Goal: Book appointment/travel/reservation: Book appointment/travel/reservation

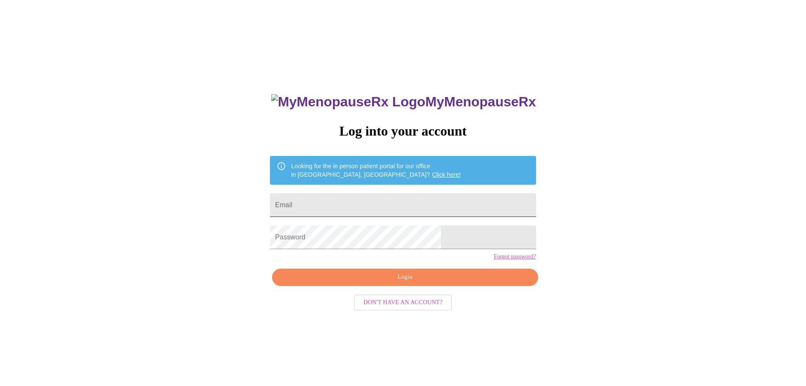
click at [360, 207] on input "Email" at bounding box center [403, 205] width 266 height 24
click at [430, 207] on input "hamptonjackie@yahoo.co" at bounding box center [403, 205] width 266 height 24
type input "hamptonjackie@yahoo.com"
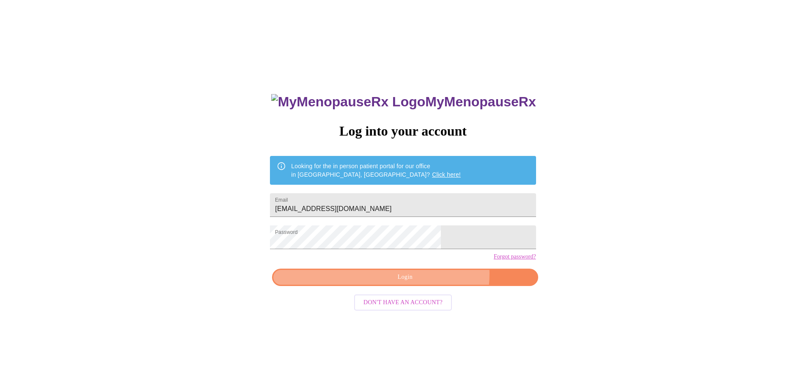
click at [429, 282] on span "Login" at bounding box center [405, 277] width 246 height 11
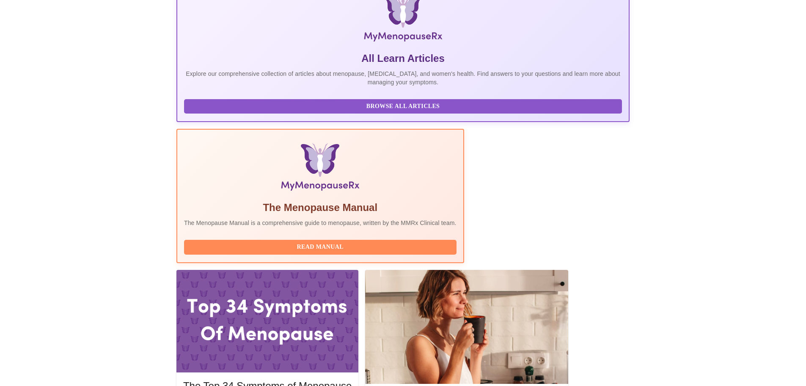
scroll to position [212, 0]
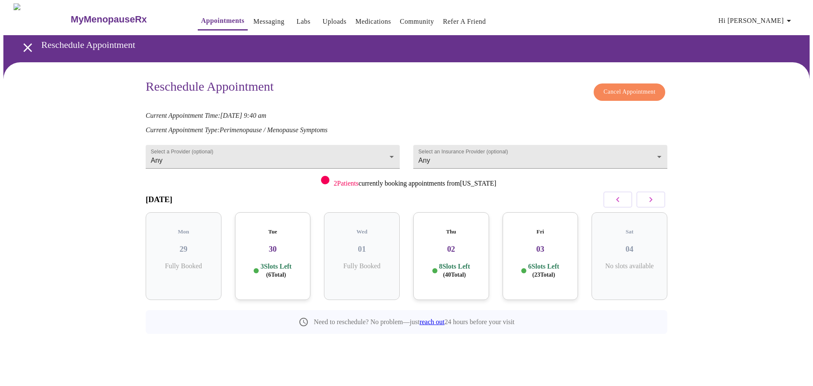
click at [261, 244] on h3 "30" at bounding box center [273, 248] width 62 height 9
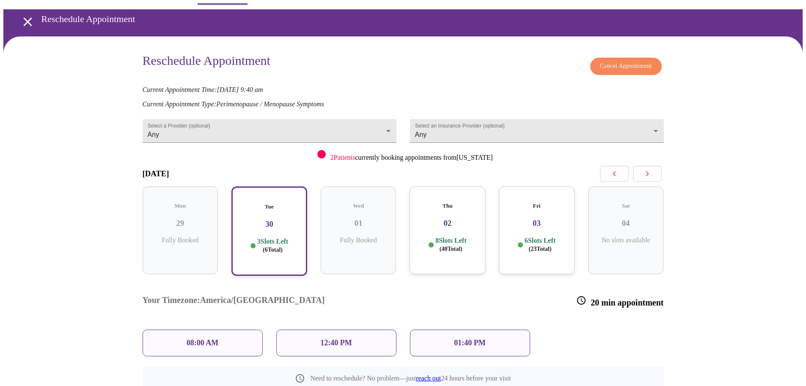
scroll to position [40, 0]
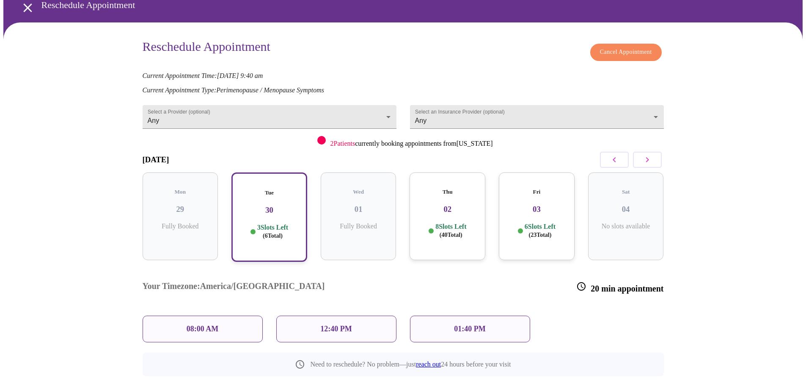
click at [456, 212] on div "Thu 02 8 Slots Left ( 40 Total)" at bounding box center [448, 216] width 76 height 88
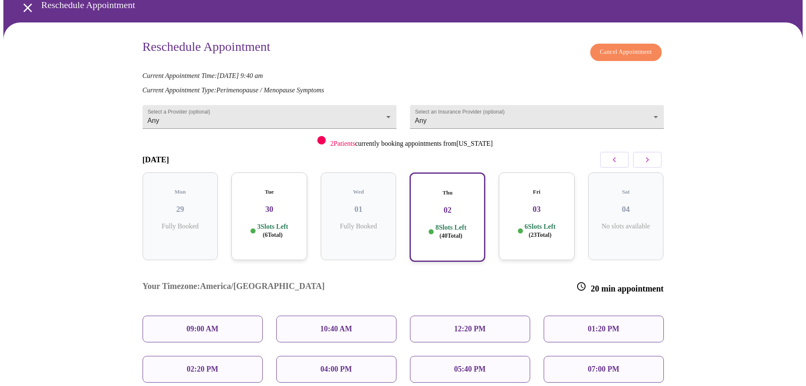
click at [355, 315] on div "10:40 AM" at bounding box center [336, 328] width 120 height 27
click at [354, 315] on div "10:40 AM" at bounding box center [336, 328] width 120 height 27
click at [352, 324] on p "10:40 AM" at bounding box center [336, 328] width 32 height 9
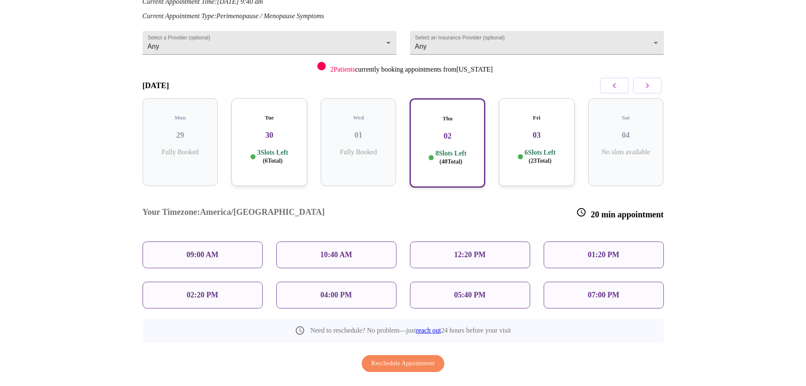
scroll to position [116, 0]
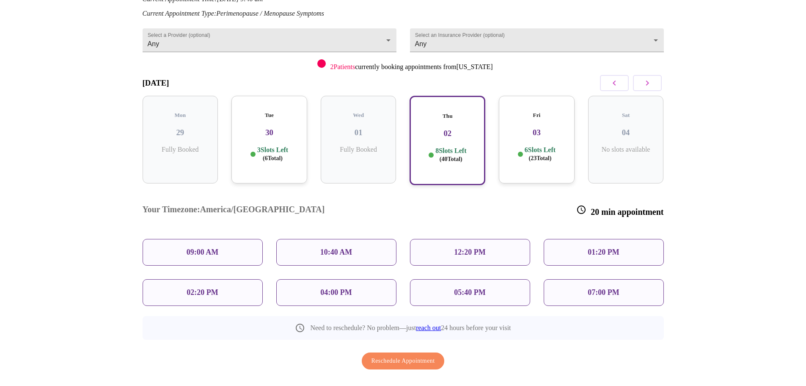
drag, startPoint x: 494, startPoint y: 96, endPoint x: 420, endPoint y: 127, distance: 80.2
click at [493, 96] on div "Fri 03 6 Slots Left ( 23 Total)" at bounding box center [536, 140] width 89 height 103
drag, startPoint x: 435, startPoint y: 124, endPoint x: 334, endPoint y: 205, distance: 129.7
click at [435, 129] on h3 "02" at bounding box center [447, 133] width 61 height 9
click at [325, 239] on div "10:40 AM" at bounding box center [336, 252] width 120 height 27
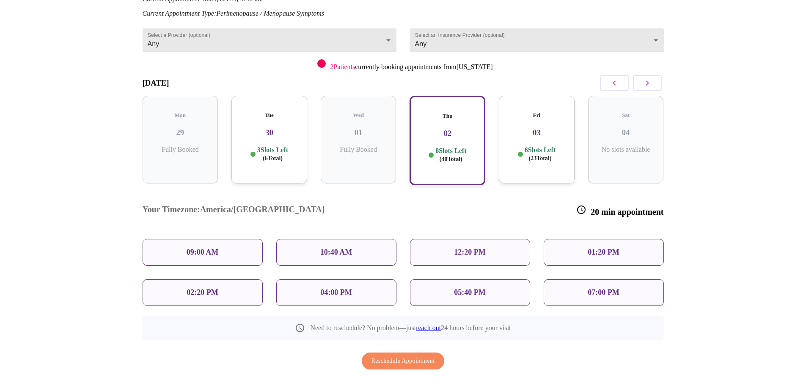
click at [326, 248] on p "10:40 AM" at bounding box center [336, 252] width 32 height 9
drag, startPoint x: 432, startPoint y: 168, endPoint x: 436, endPoint y: 158, distance: 10.2
click at [432, 167] on div "Thu 02 8 Slots Left ( 40 Total)" at bounding box center [448, 140] width 76 height 89
click at [444, 146] on p "8 Slots Left ( 40 Total)" at bounding box center [450, 154] width 31 height 17
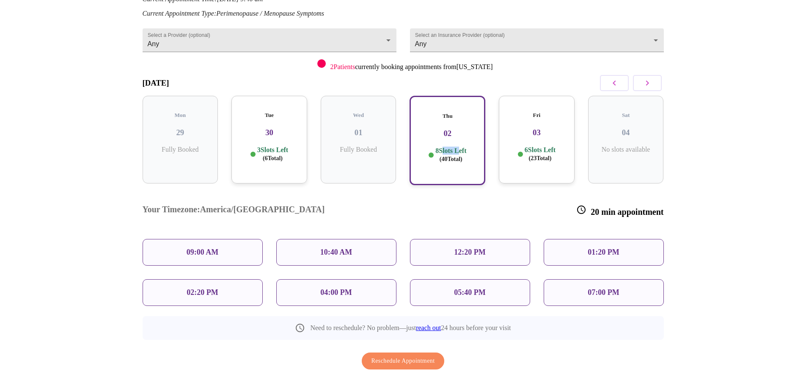
click at [444, 146] on p "8 Slots Left ( 40 Total)" at bounding box center [450, 154] width 31 height 17
click at [273, 135] on div "Tue 30 3 Slots Left ( 6 Total)" at bounding box center [269, 140] width 76 height 88
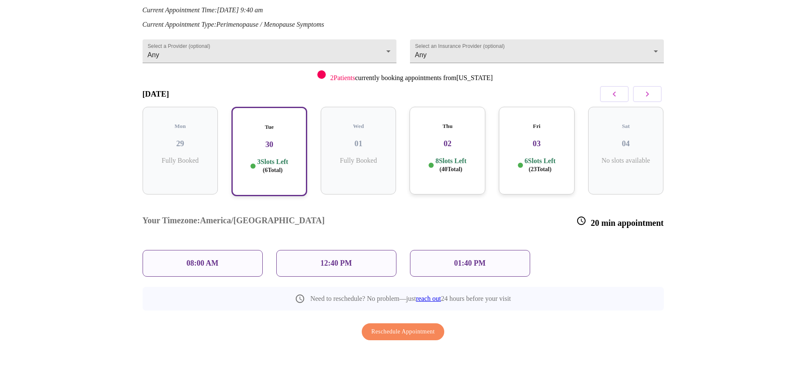
scroll to position [74, 0]
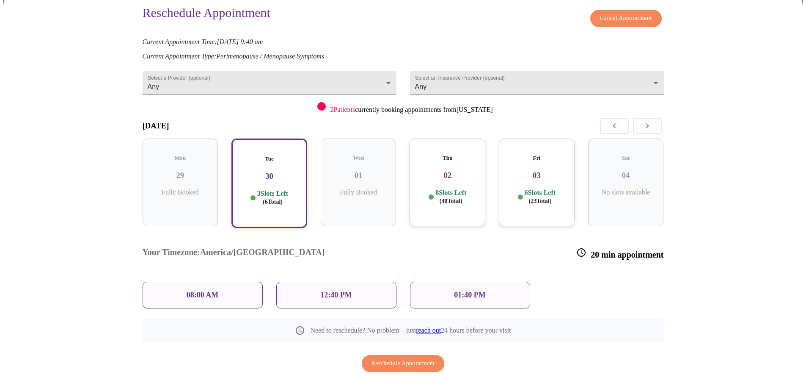
click at [434, 171] on h3 "02" at bounding box center [447, 175] width 62 height 9
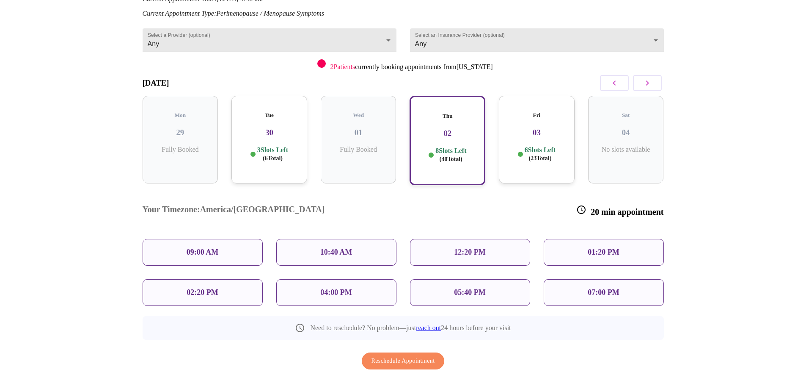
click at [337, 248] on p "10:40 AM" at bounding box center [336, 252] width 32 height 9
click at [408, 355] on span "Reschedule Appointment" at bounding box center [403, 360] width 63 height 11
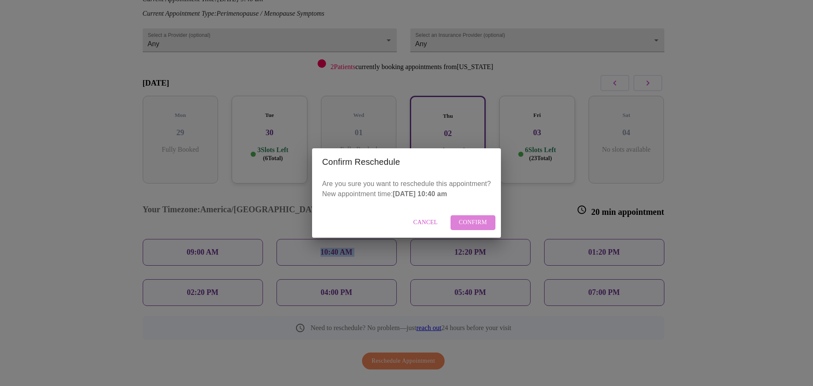
click at [482, 218] on span "Confirm" at bounding box center [473, 222] width 28 height 11
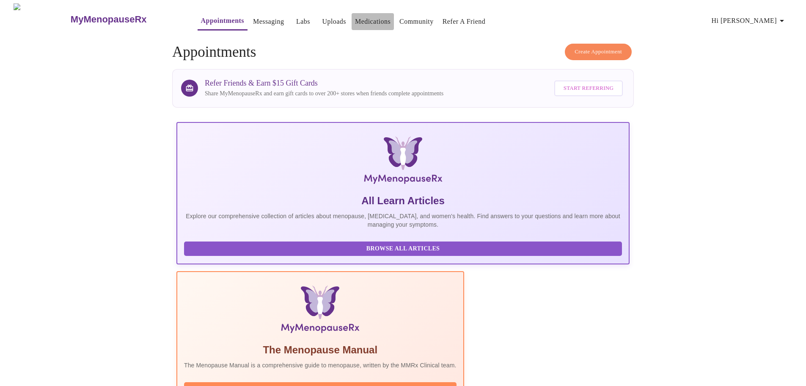
click at [355, 17] on link "Medications" at bounding box center [373, 22] width 36 height 12
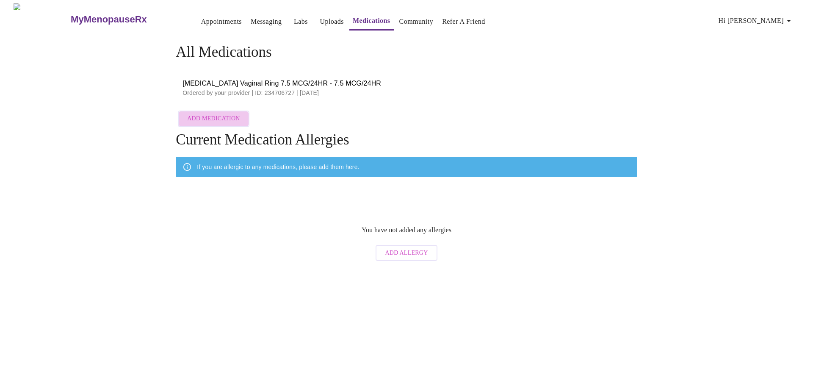
click at [235, 114] on span "Add Medication" at bounding box center [213, 118] width 52 height 11
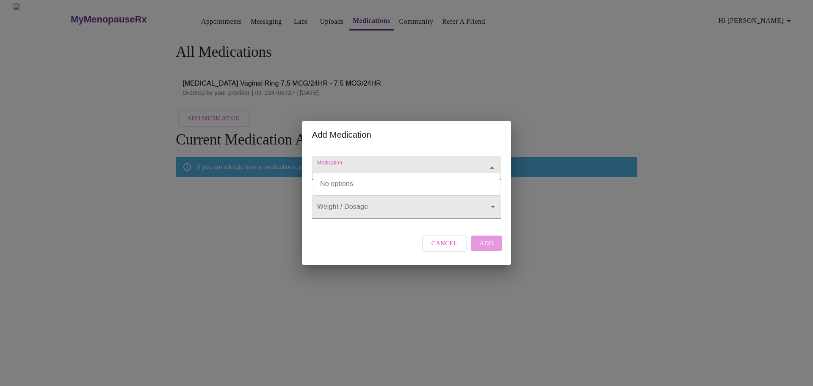
click at [452, 167] on input "Medication" at bounding box center [394, 172] width 158 height 16
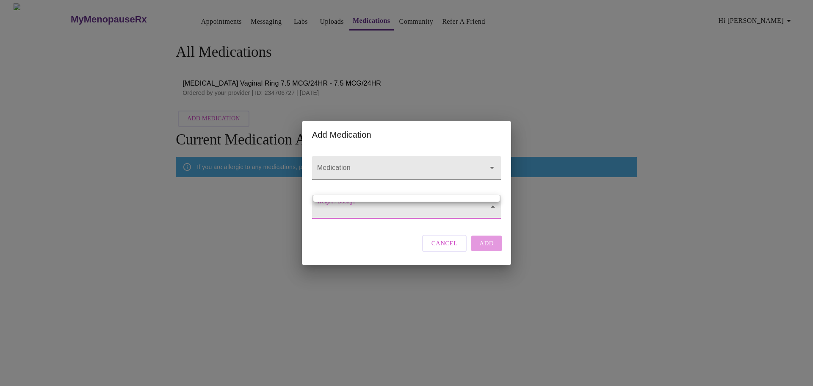
click at [424, 210] on body "MyMenopauseRx Appointments Messaging Labs Uploads Medications Community Refer a…" at bounding box center [406, 134] width 806 height 262
click at [407, 165] on div at bounding box center [406, 193] width 813 height 386
click at [493, 163] on icon "Open" at bounding box center [492, 168] width 10 height 10
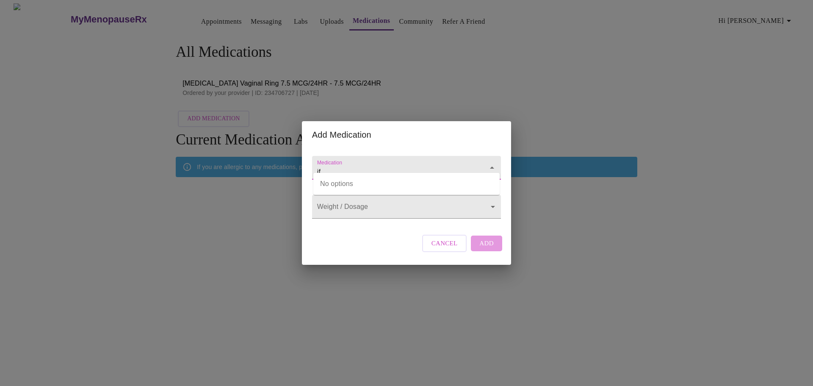
type input "f"
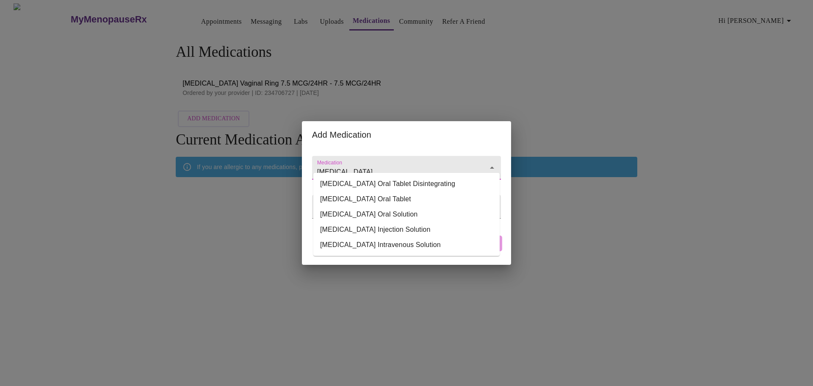
type input "zofran"
click at [504, 84] on div "Add Medication Medication Weight / Dosage ​ Cancel Add" at bounding box center [406, 193] width 813 height 386
